Goal: Information Seeking & Learning: Check status

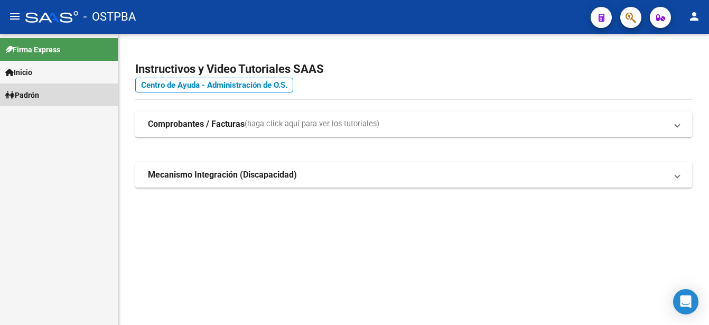
click at [27, 93] on span "Padrón" at bounding box center [22, 95] width 34 height 12
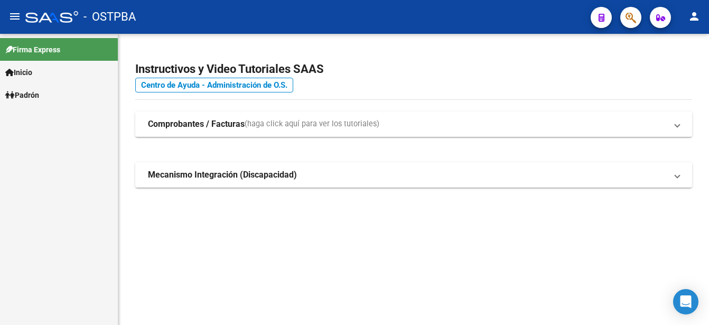
click at [28, 93] on span "Padrón" at bounding box center [22, 95] width 34 height 12
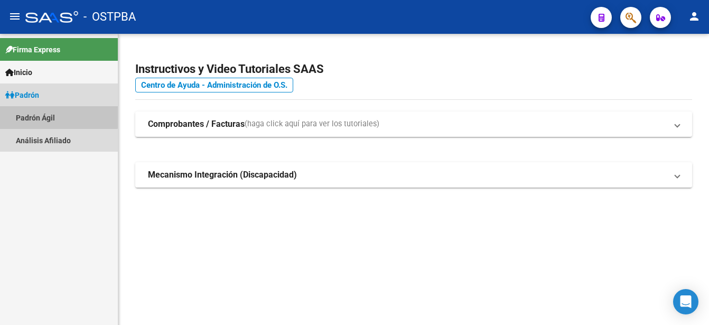
click at [27, 115] on link "Padrón Ágil" at bounding box center [59, 117] width 118 height 23
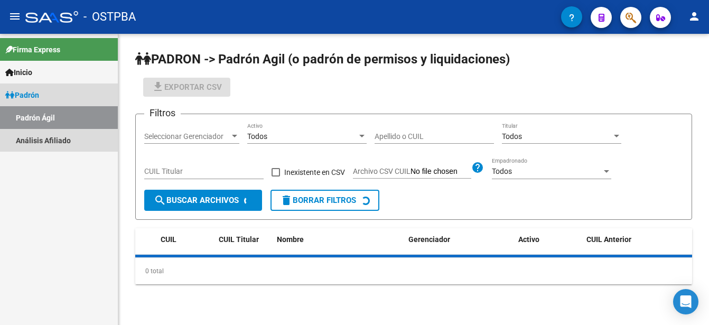
click at [28, 115] on link "Padrón Ágil" at bounding box center [59, 117] width 118 height 23
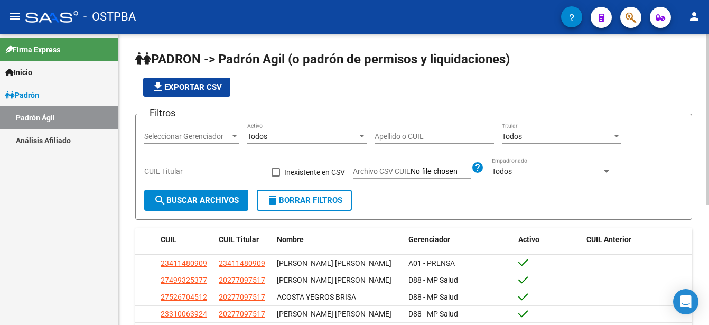
click at [376, 133] on input "Apellido o CUIL" at bounding box center [433, 136] width 119 height 9
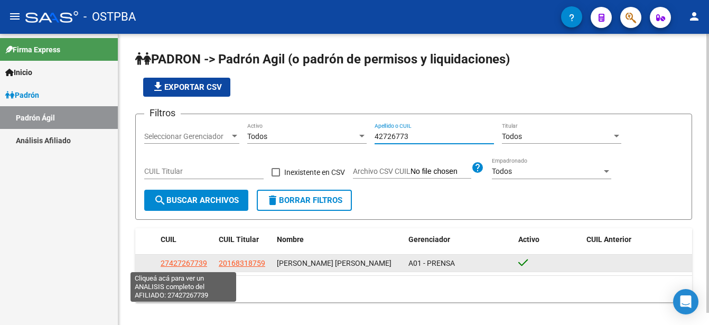
type input "42726773"
click at [185, 259] on span "27427267739" at bounding box center [184, 263] width 46 height 8
type textarea "27427267739"
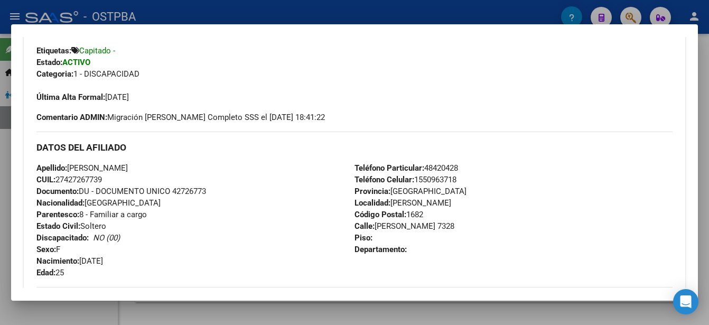
scroll to position [264, 0]
